Goal: Navigation & Orientation: Find specific page/section

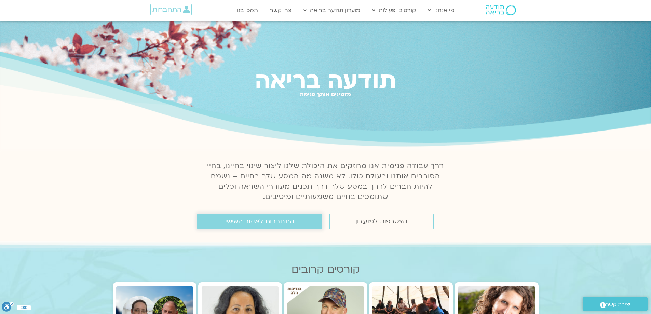
click at [231, 221] on span "התחברות לאיזור האישי" at bounding box center [259, 222] width 69 height 8
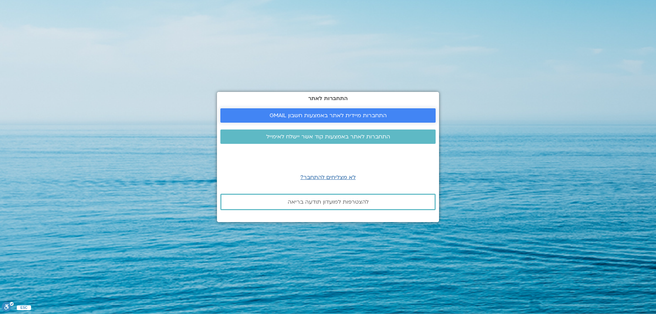
click at [379, 115] on span "התחברות מיידית לאתר באמצעות חשבון GMAIL" at bounding box center [328, 115] width 117 height 6
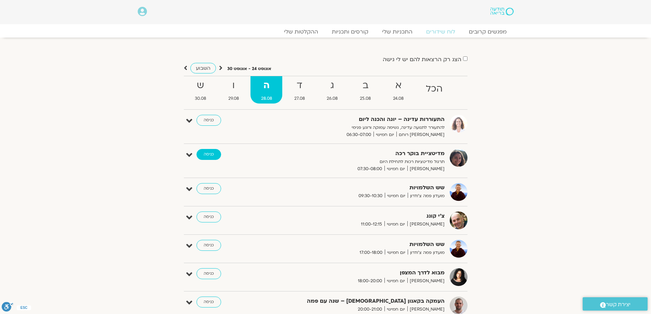
click at [206, 154] on link "כניסה" at bounding box center [209, 154] width 25 height 11
